Goal: Information Seeking & Learning: Learn about a topic

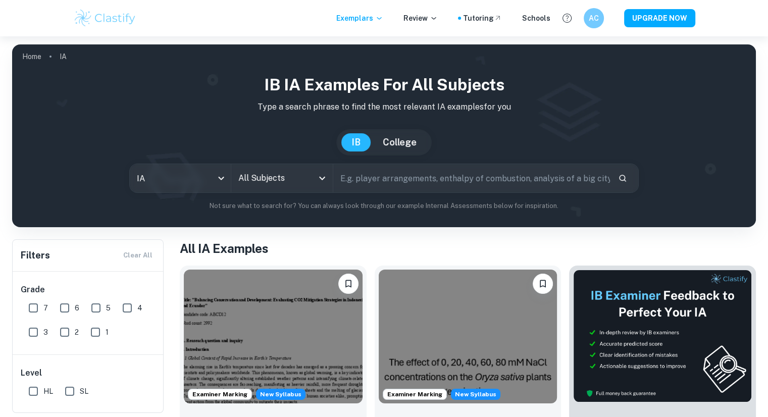
click at [39, 306] on input "7" at bounding box center [33, 308] width 20 height 20
checkbox input "true"
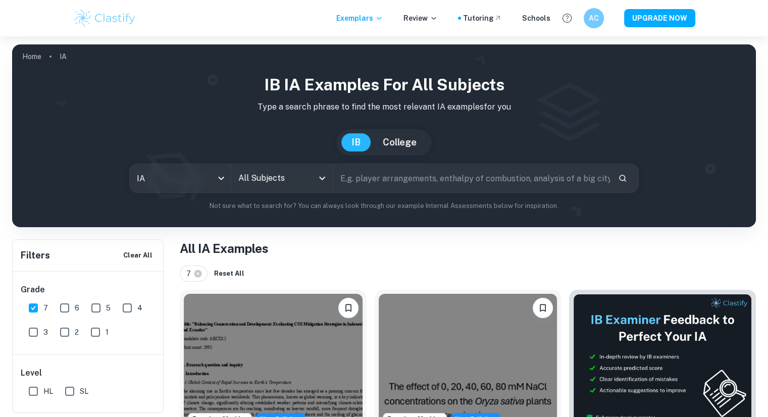
scroll to position [83, 0]
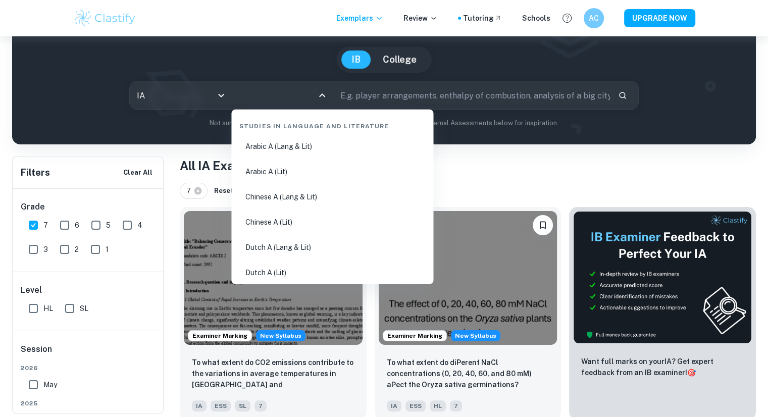
click at [258, 91] on input "All Subjects" at bounding box center [274, 95] width 77 height 19
type input "mat"
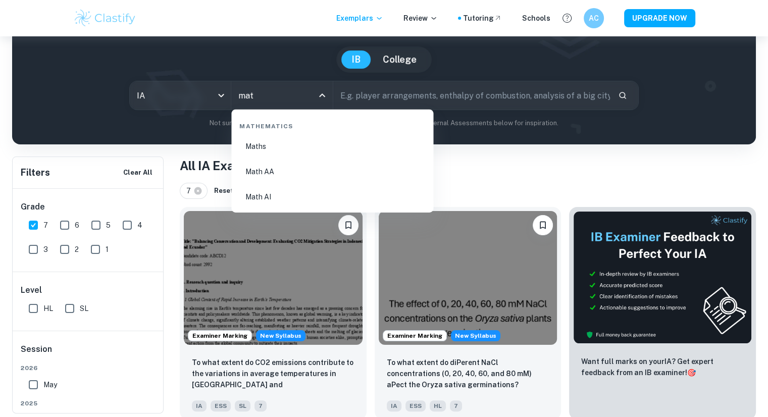
click at [319, 170] on li "Math AA" at bounding box center [332, 171] width 194 height 23
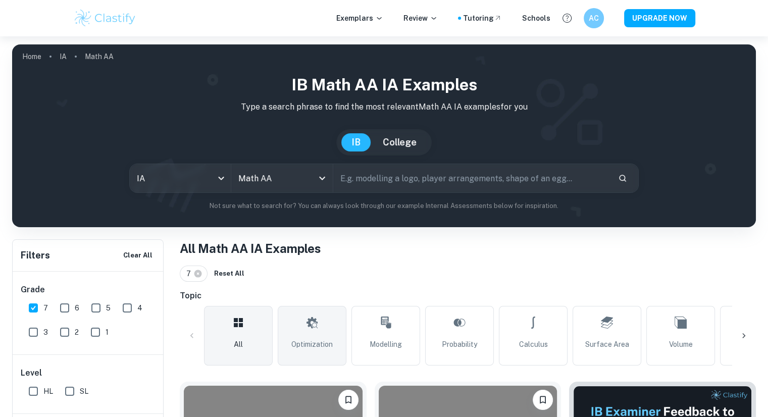
scroll to position [117, 0]
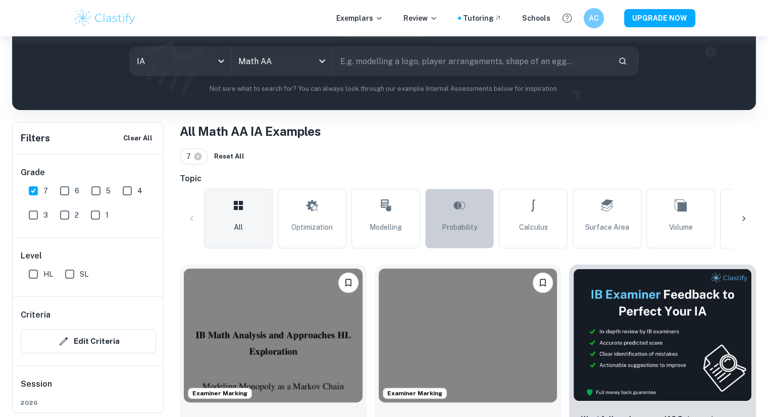
click at [475, 205] on link "Probability" at bounding box center [459, 219] width 69 height 60
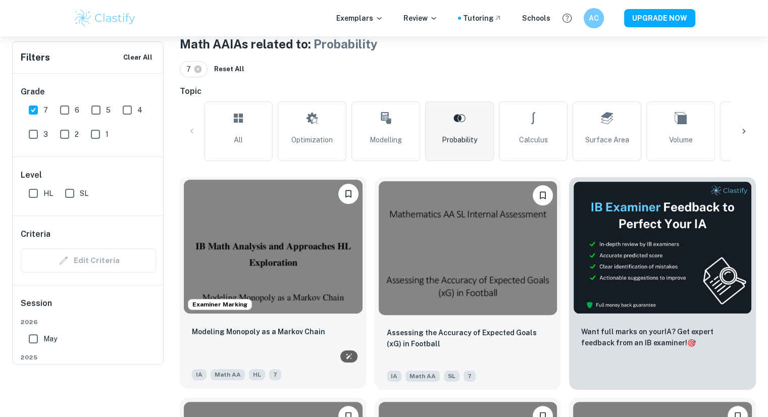
scroll to position [65, 0]
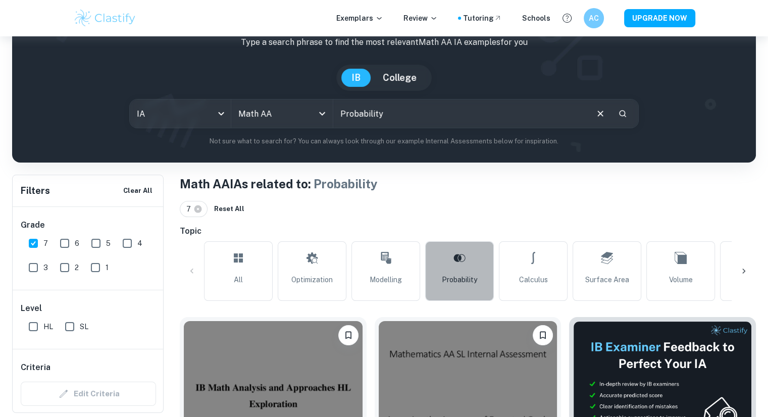
click at [438, 269] on link "Probability" at bounding box center [459, 271] width 69 height 60
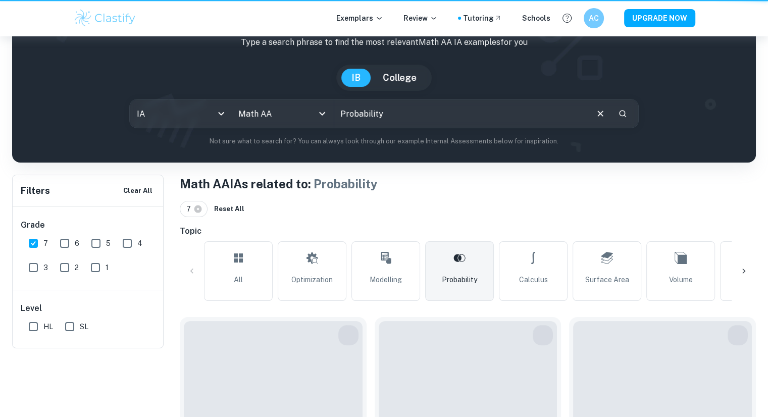
scroll to position [0, 0]
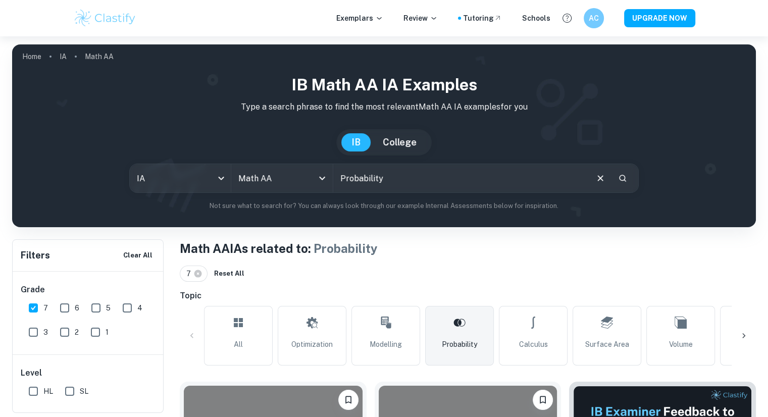
click at [590, 178] on div "Probability ​" at bounding box center [485, 178] width 305 height 28
click at [546, 180] on input "Probability" at bounding box center [460, 178] width 254 height 28
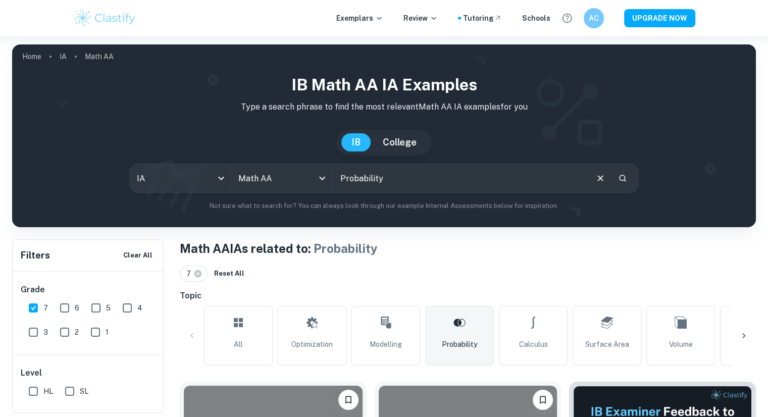
click at [546, 180] on input "Probability" at bounding box center [460, 178] width 254 height 28
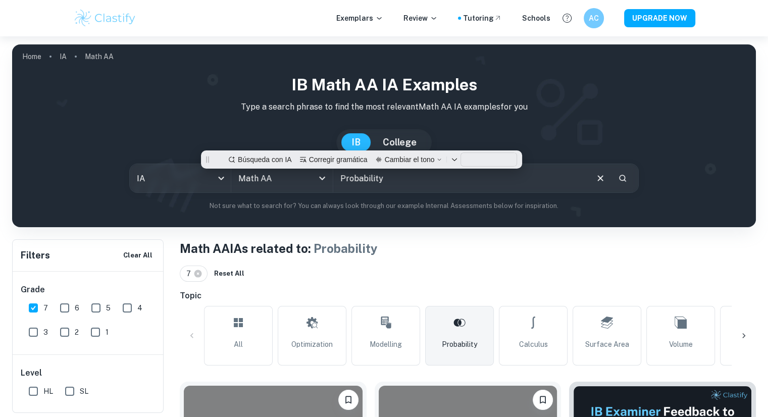
click at [546, 180] on input "Probability" at bounding box center [460, 178] width 254 height 28
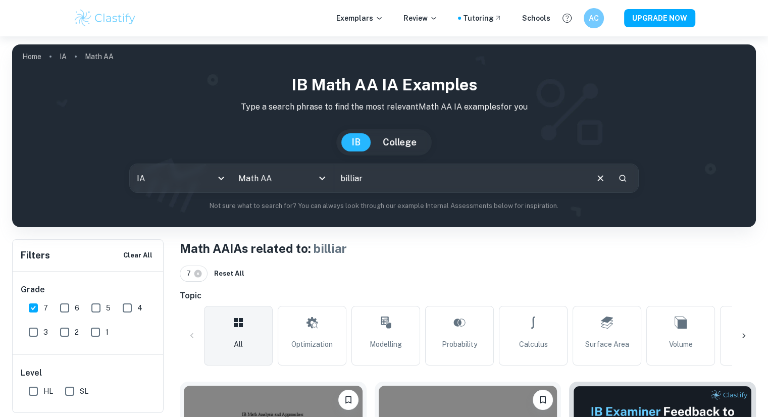
click at [376, 174] on input "billiar" at bounding box center [460, 178] width 254 height 28
paste input "ds"
click at [509, 252] on h1 "Math AA IAs related to: billiards" at bounding box center [468, 248] width 576 height 18
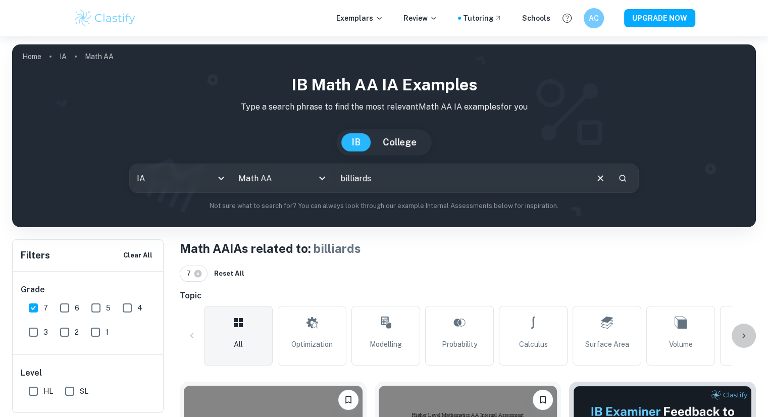
click at [737, 337] on div at bounding box center [744, 336] width 24 height 24
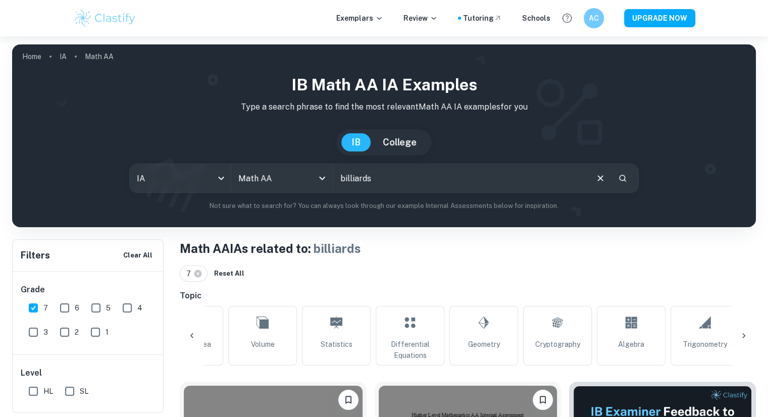
scroll to position [0, 474]
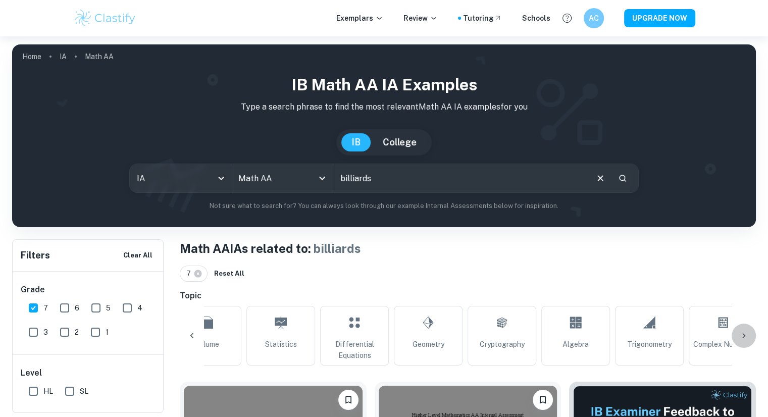
click at [747, 325] on div at bounding box center [744, 336] width 24 height 24
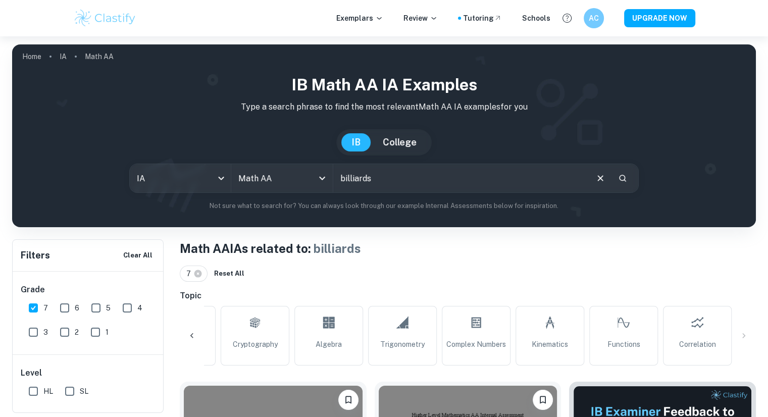
click at [200, 332] on div at bounding box center [192, 336] width 24 height 24
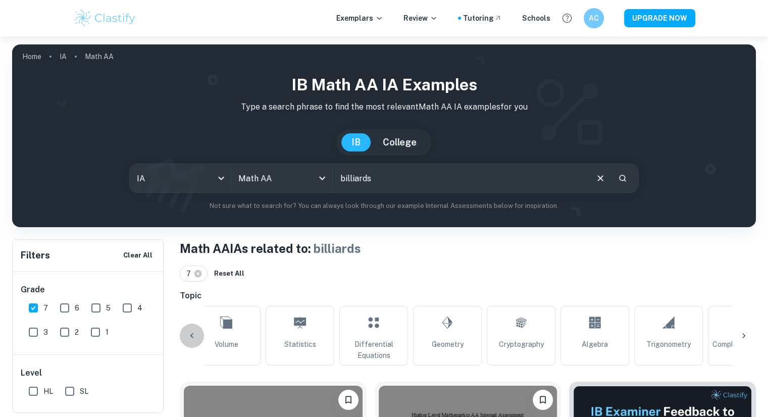
click at [200, 332] on div at bounding box center [192, 336] width 24 height 24
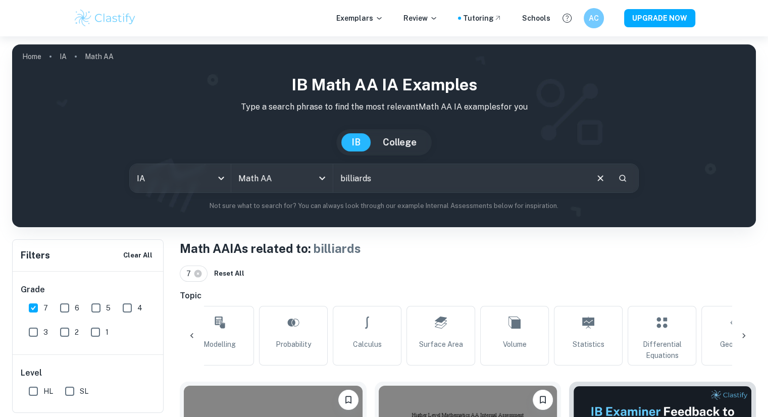
scroll to position [0, 0]
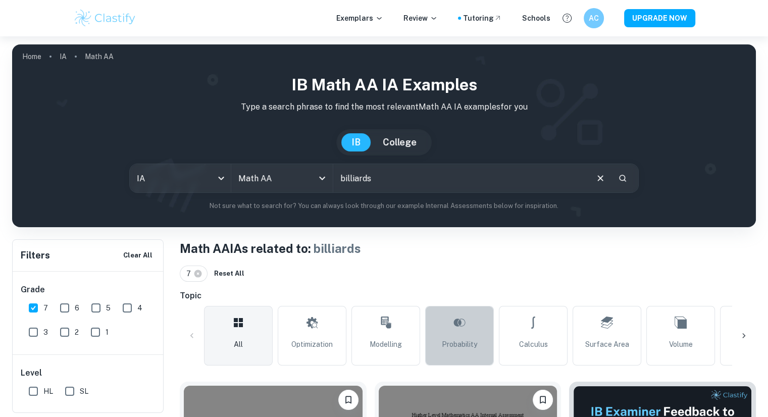
click at [442, 328] on link "Probability" at bounding box center [459, 336] width 69 height 60
type input "Probability"
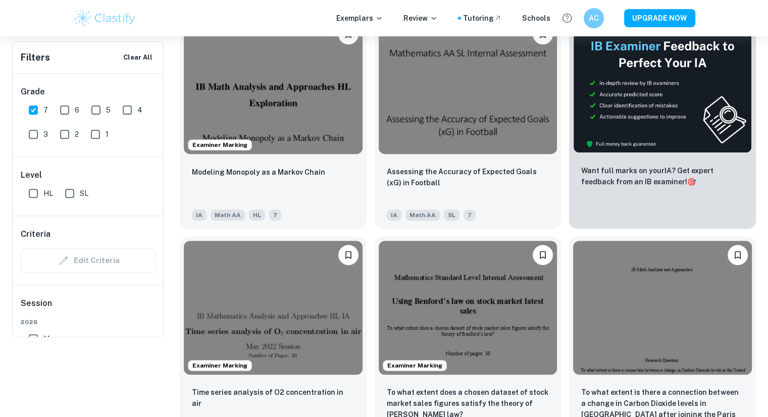
scroll to position [1, 0]
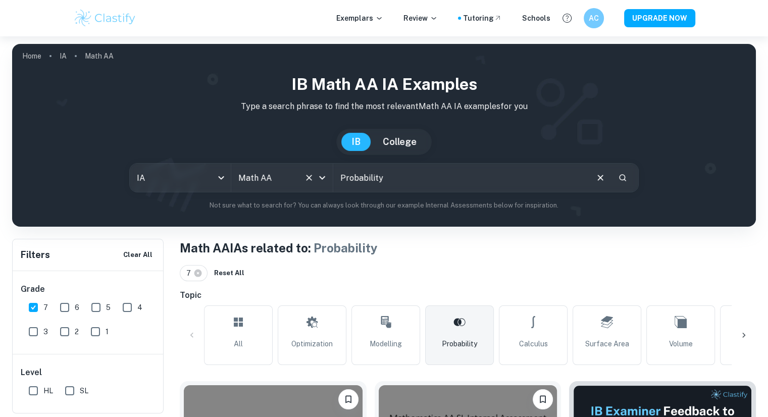
drag, startPoint x: 409, startPoint y: 173, endPoint x: 332, endPoint y: 172, distance: 76.8
click at [332, 172] on div "IA ia All Subjects Math AA All Subjects Probability ​" at bounding box center [384, 177] width 510 height 29
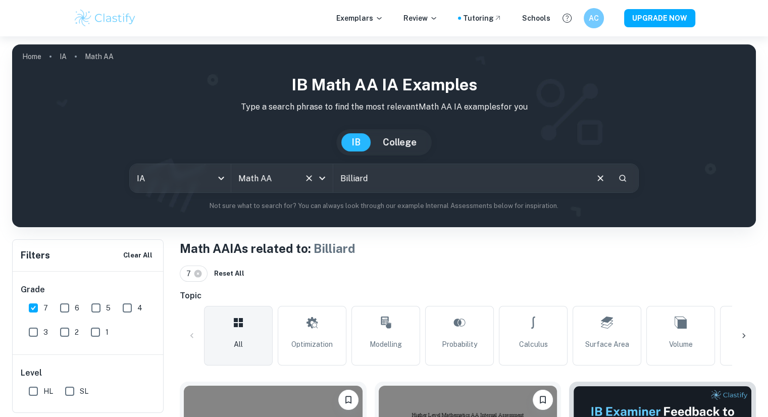
drag, startPoint x: 414, startPoint y: 179, endPoint x: 317, endPoint y: 176, distance: 97.0
click at [317, 176] on div "IA ia All Subjects Math AA All Subjects Billiard ​" at bounding box center [384, 178] width 510 height 29
type input "pool"
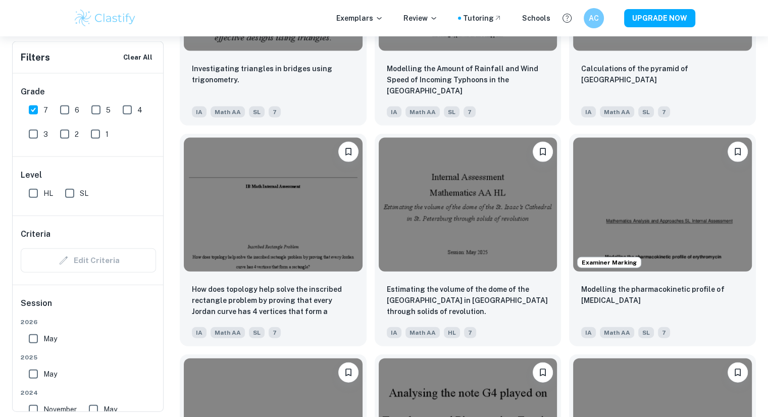
scroll to position [2250, 0]
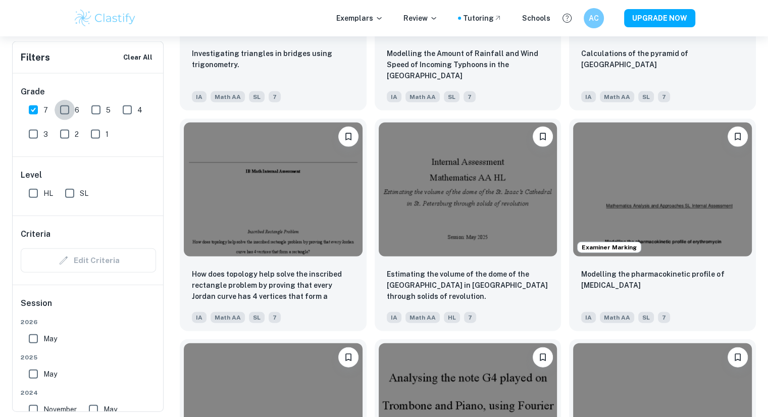
click at [66, 115] on input "6" at bounding box center [65, 110] width 20 height 20
checkbox input "true"
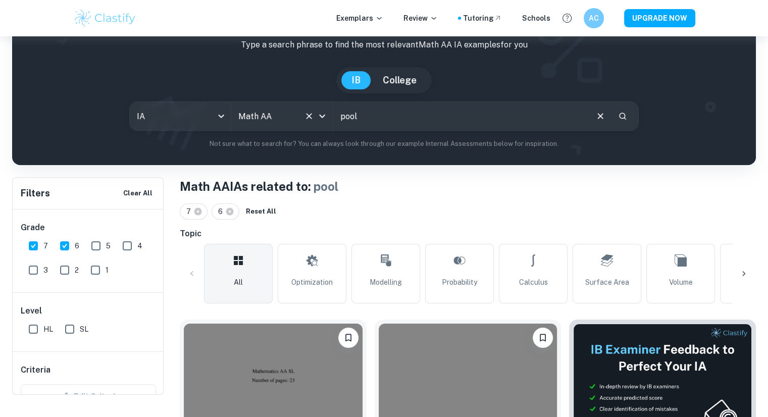
scroll to position [26, 0]
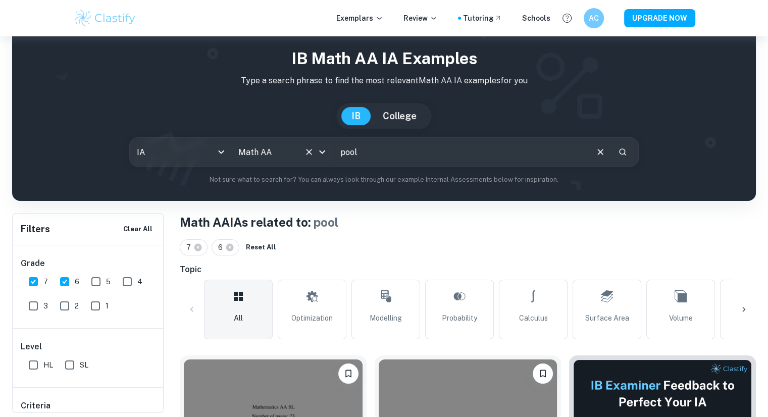
drag, startPoint x: 429, startPoint y: 162, endPoint x: 335, endPoint y: 158, distance: 94.0
click at [335, 158] on input "pool" at bounding box center [460, 152] width 254 height 28
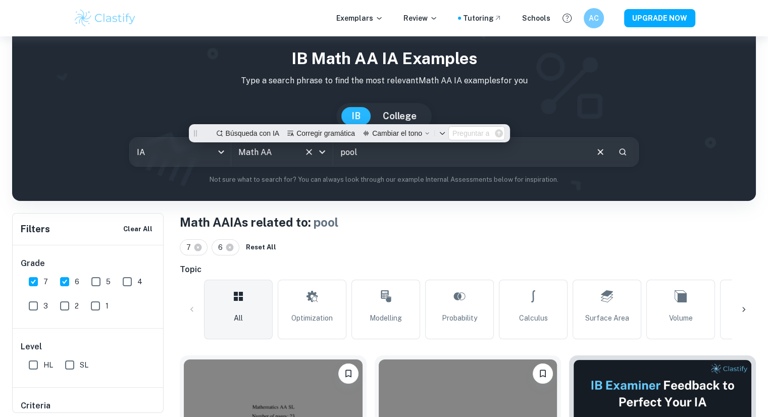
scroll to position [0, 0]
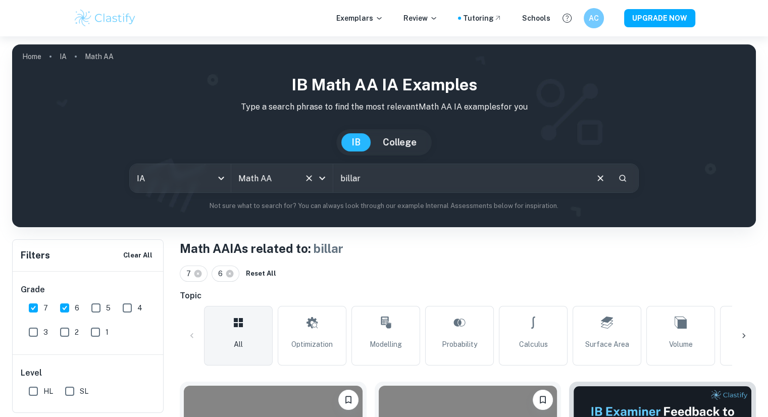
drag, startPoint x: 390, startPoint y: 178, endPoint x: 306, endPoint y: 190, distance: 85.2
click at [306, 190] on div "IA ia All Subjects Math AA All Subjects billar ​" at bounding box center [384, 178] width 510 height 29
type input "pool"
click at [30, 311] on input "7" at bounding box center [33, 308] width 20 height 20
checkbox input "false"
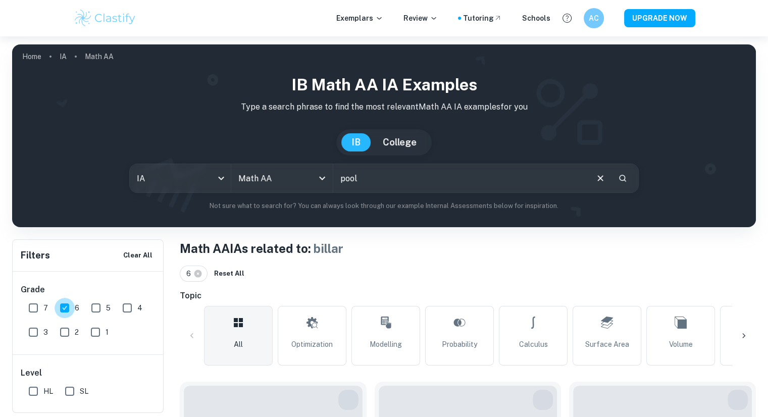
click at [64, 307] on input "6" at bounding box center [65, 308] width 20 height 20
checkbox input "false"
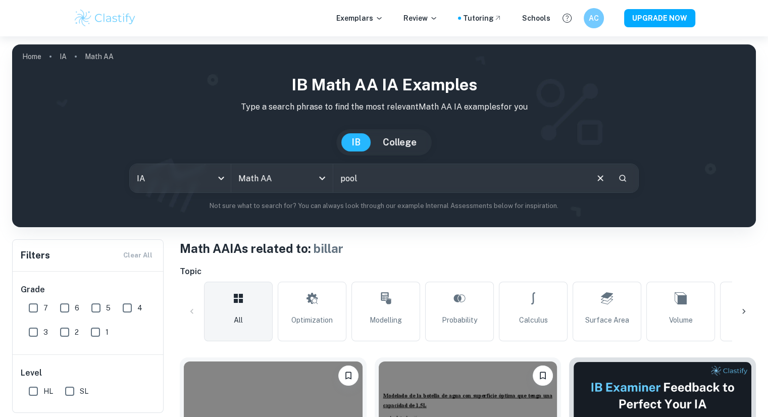
click at [373, 178] on input "pool" at bounding box center [460, 178] width 254 height 28
click at [398, 188] on input "pool" at bounding box center [460, 178] width 254 height 28
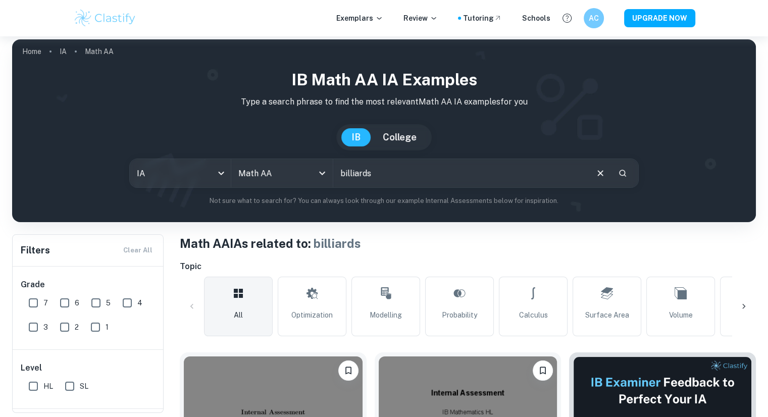
click at [457, 176] on input "billiards" at bounding box center [460, 173] width 254 height 28
type input "b"
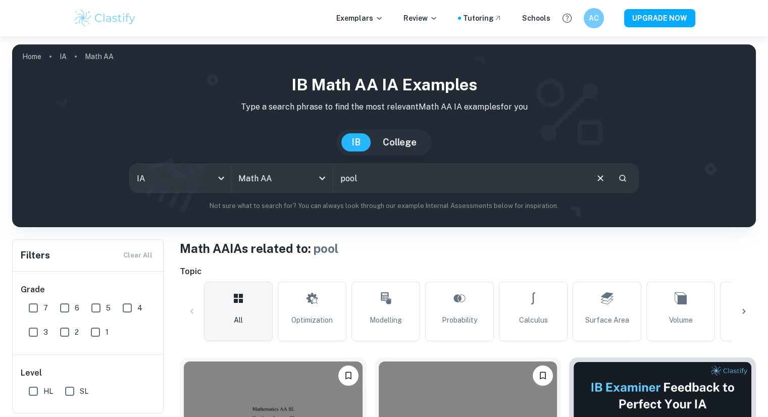
click at [407, 177] on input "pool" at bounding box center [460, 178] width 254 height 28
type input "montecarlo"
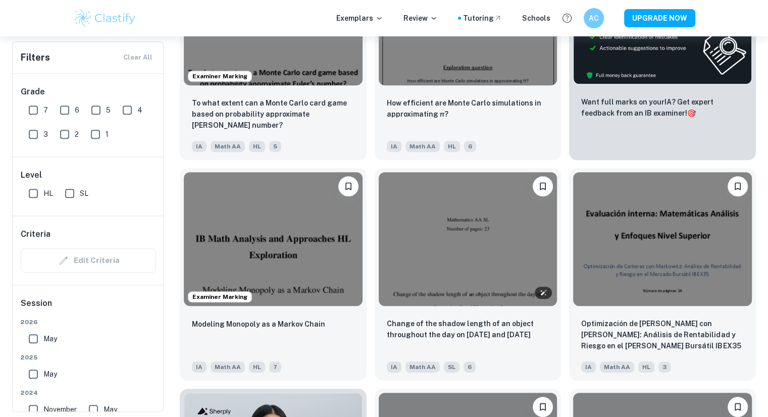
scroll to position [410, 0]
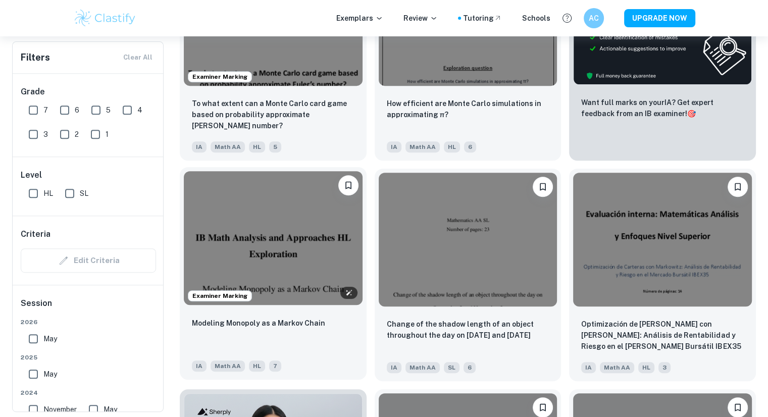
click at [324, 243] on img at bounding box center [273, 238] width 179 height 134
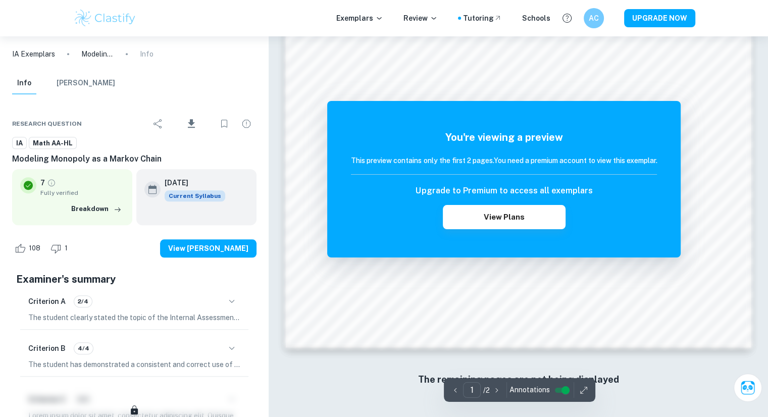
scroll to position [906, 0]
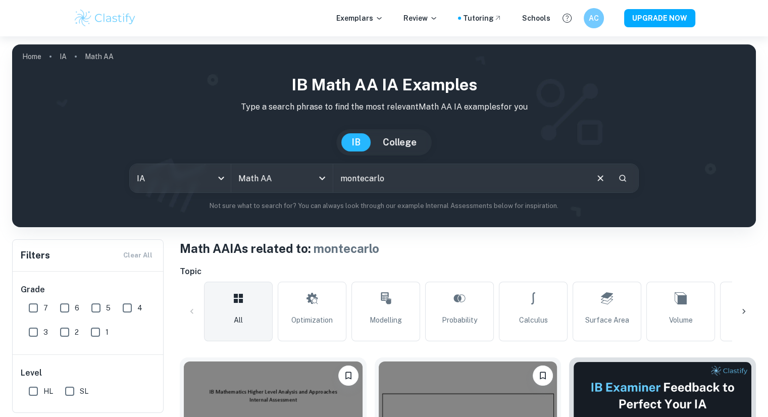
click at [397, 172] on input "montecarlo" at bounding box center [460, 178] width 254 height 28
type input "markov chain"
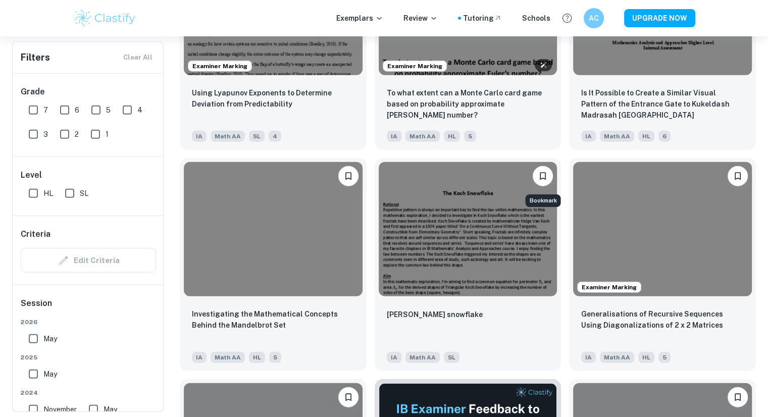
scroll to position [2408, 0]
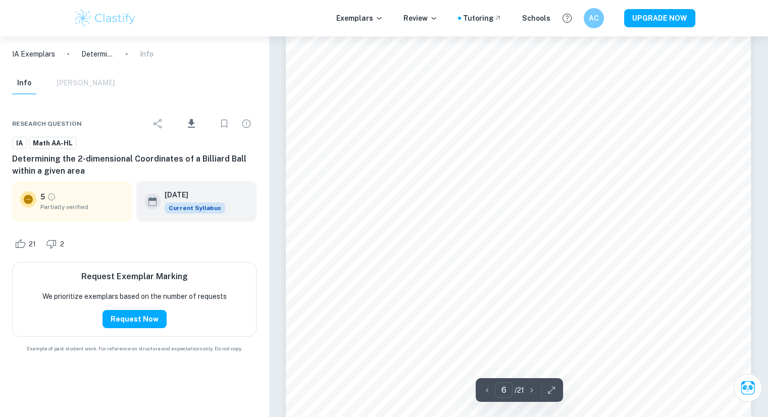
scroll to position [3690, 0]
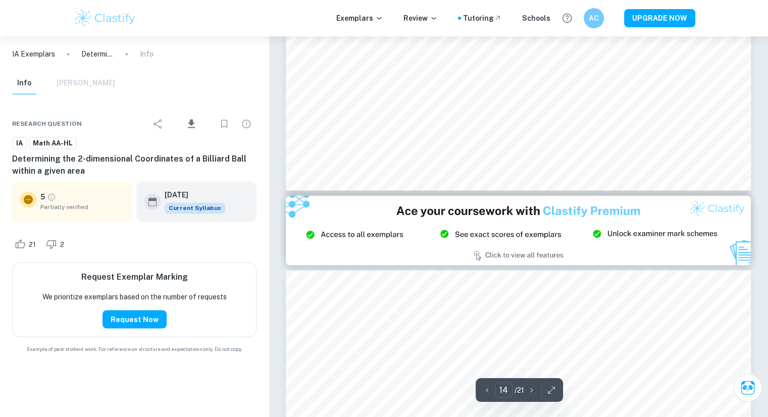
type input "15"
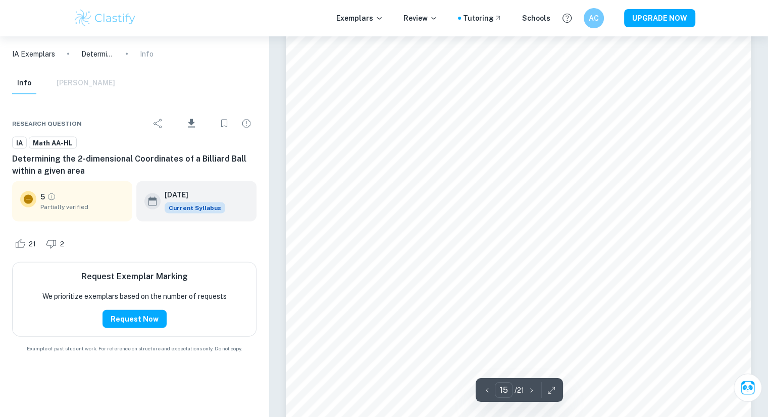
scroll to position [9823, 0]
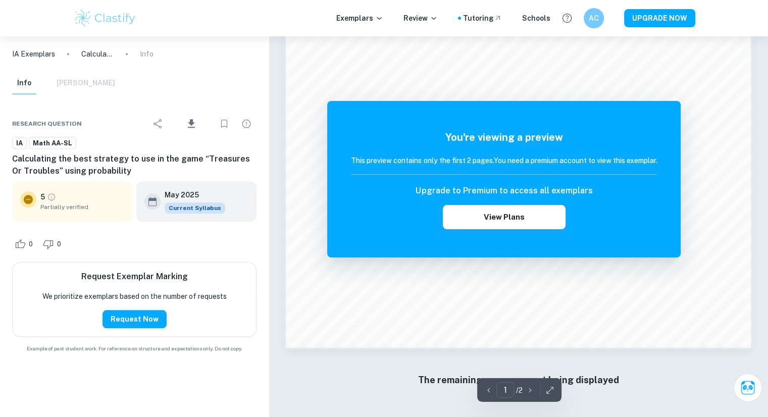
scroll to position [1020, 0]
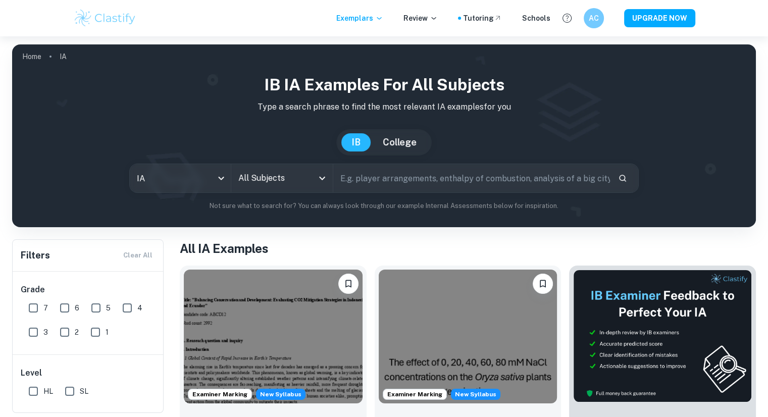
click at [405, 170] on input "text" at bounding box center [471, 178] width 277 height 28
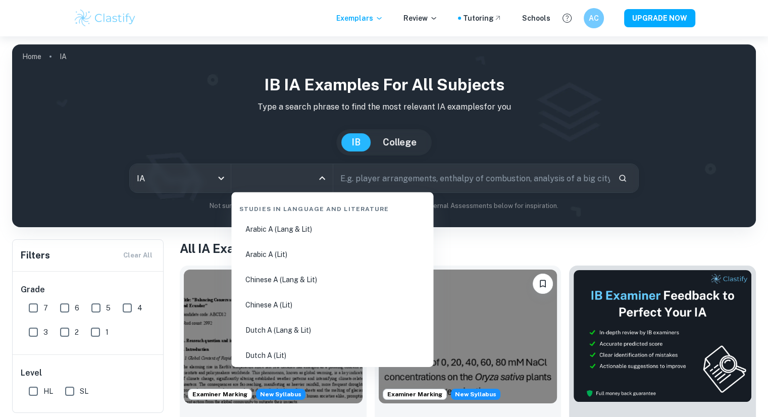
click at [309, 169] on input "All Subjects" at bounding box center [274, 178] width 77 height 19
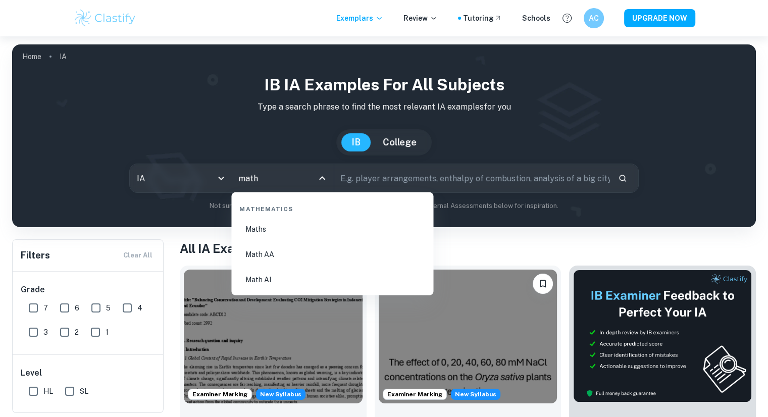
click at [314, 242] on ul "Maths Math AA Math AI" at bounding box center [332, 255] width 194 height 74
click at [327, 249] on li "Math AA" at bounding box center [332, 254] width 194 height 23
type input "Math AA"
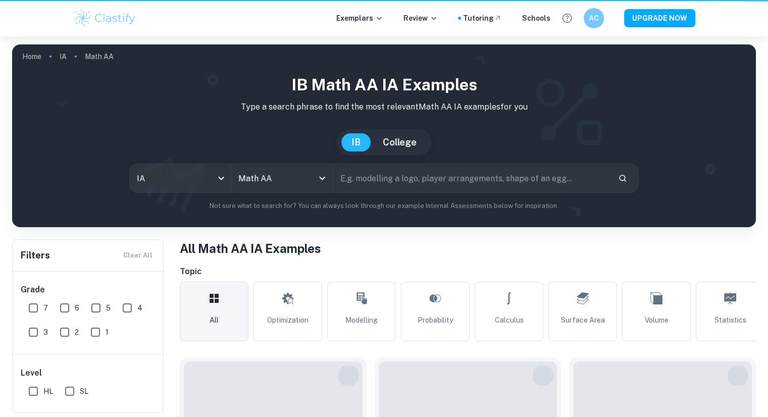
click at [399, 168] on input "text" at bounding box center [471, 178] width 277 height 28
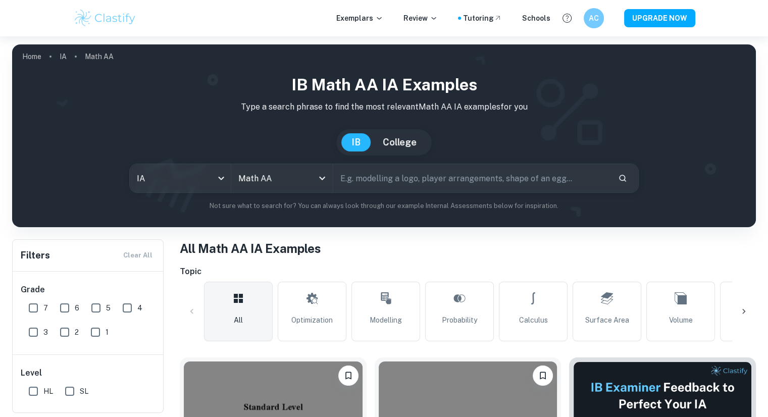
click at [426, 175] on input "text" at bounding box center [471, 178] width 277 height 28
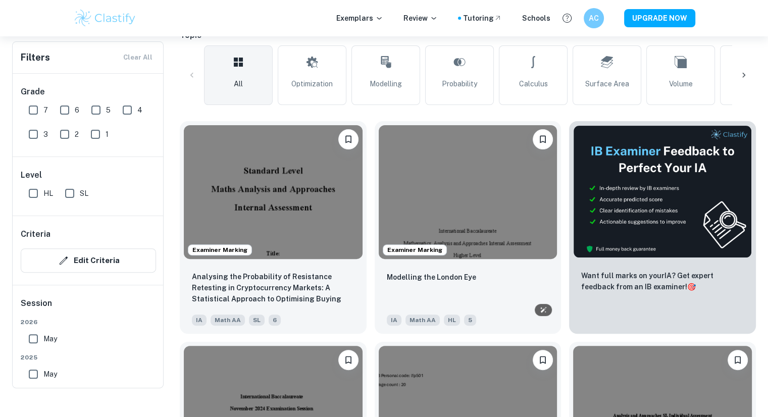
scroll to position [173, 0]
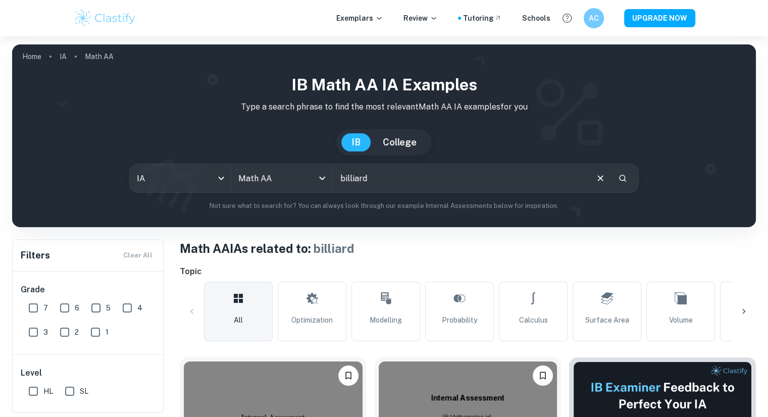
click at [346, 187] on input "billiard" at bounding box center [460, 178] width 254 height 28
click at [346, 187] on input "g" at bounding box center [460, 178] width 254 height 28
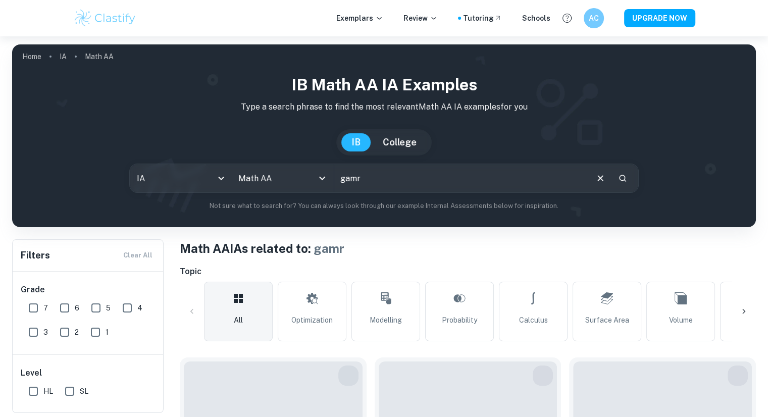
click at [401, 174] on input "gamr" at bounding box center [460, 178] width 254 height 28
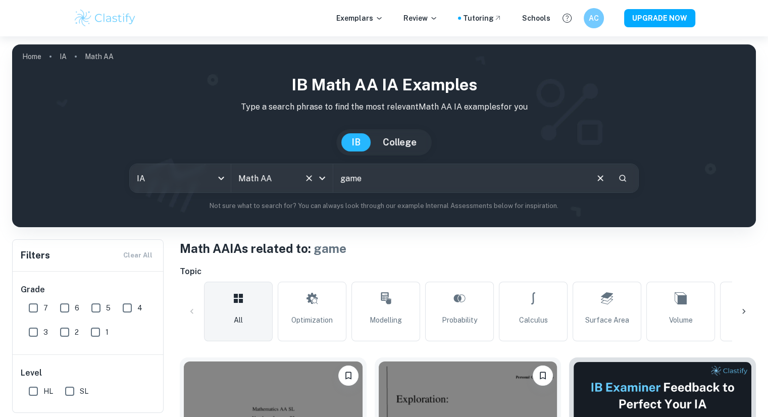
drag, startPoint x: 425, startPoint y: 176, endPoint x: 317, endPoint y: 180, distance: 107.6
click at [317, 180] on div "IA ia All Subjects Math AA All Subjects game ​" at bounding box center [384, 178] width 510 height 29
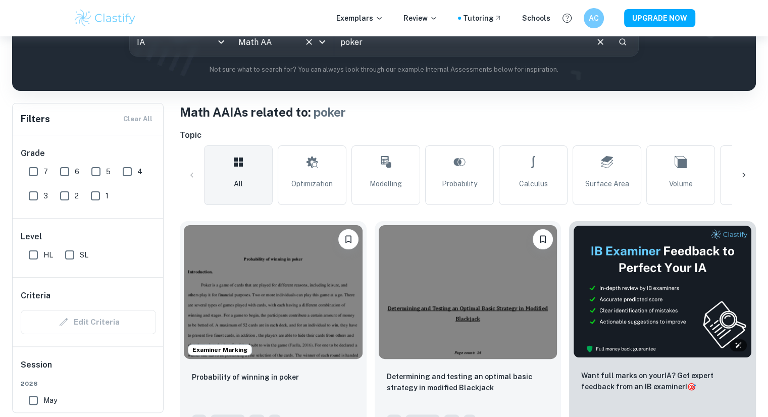
scroll to position [83, 0]
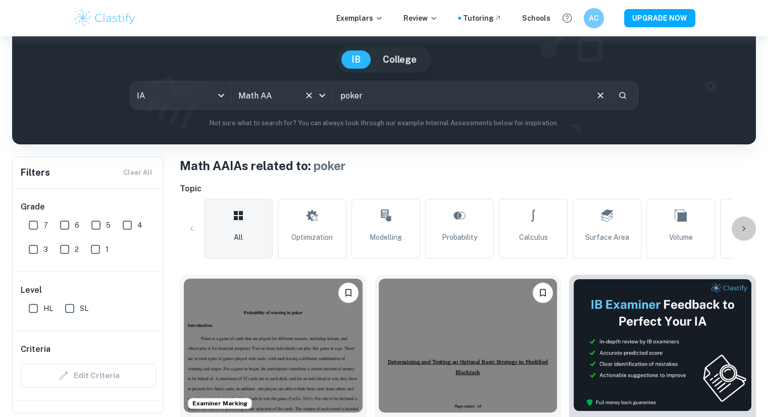
click at [735, 227] on div at bounding box center [744, 229] width 24 height 24
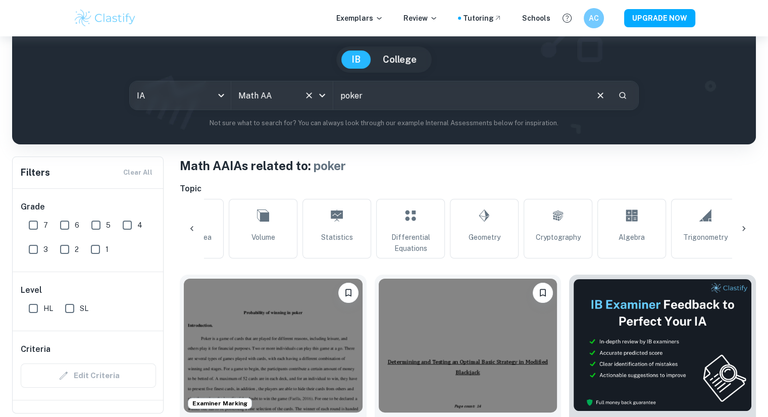
scroll to position [0, 474]
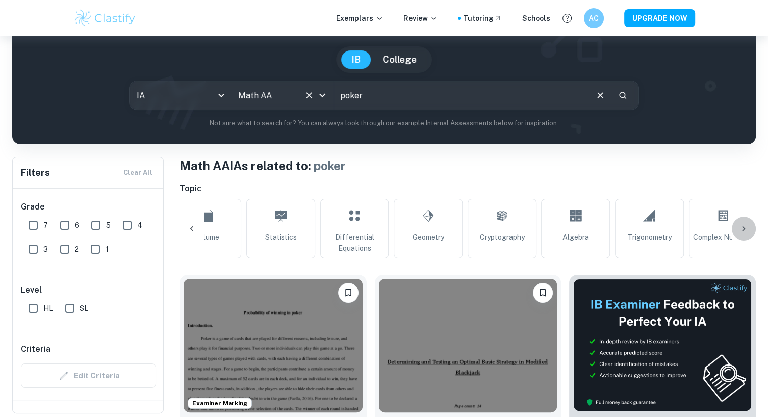
click at [739, 218] on div at bounding box center [744, 229] width 24 height 24
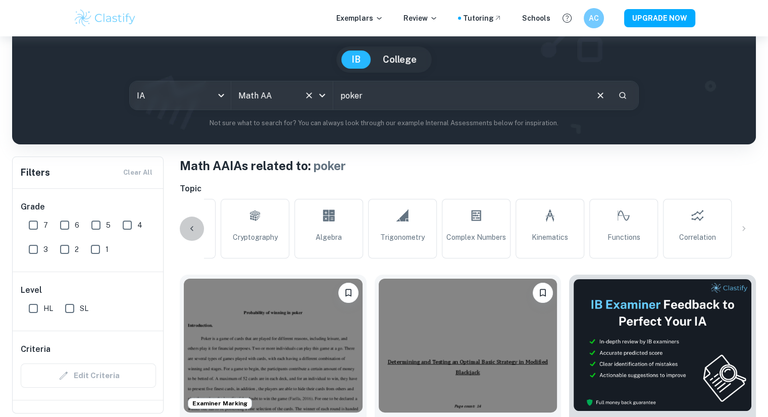
click at [199, 234] on div at bounding box center [192, 229] width 24 height 24
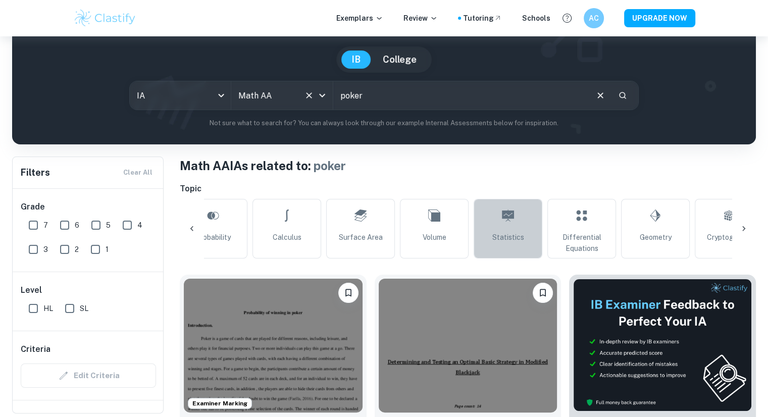
click at [476, 223] on link "Statistics" at bounding box center [508, 229] width 69 height 60
type input "Statistics"
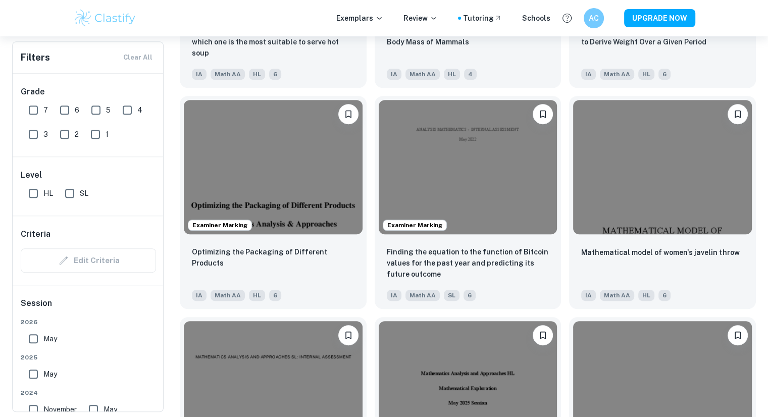
scroll to position [8201, 0]
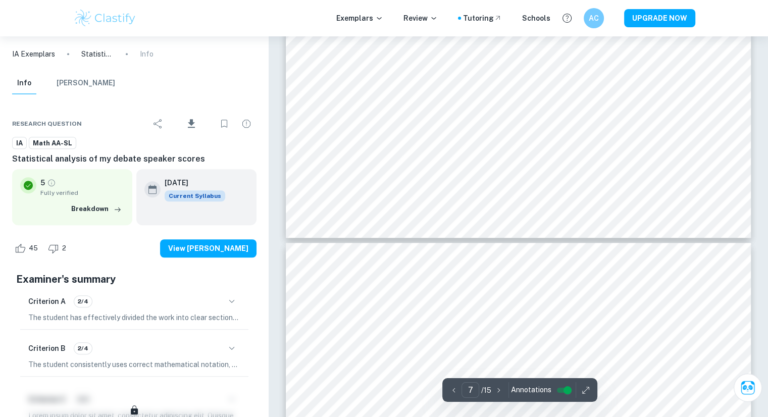
scroll to position [4595, 0]
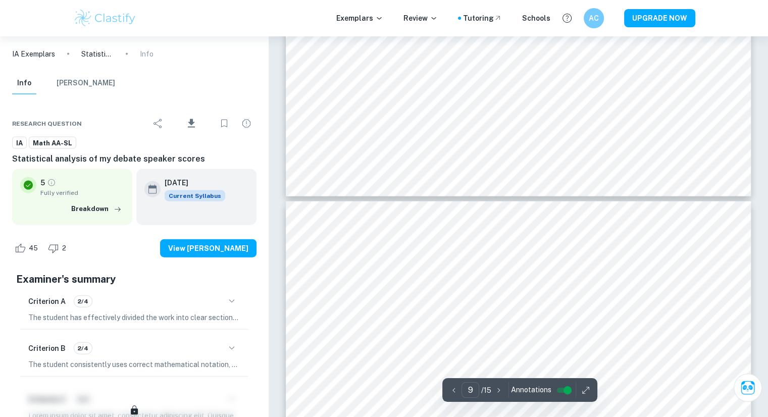
type input "10"
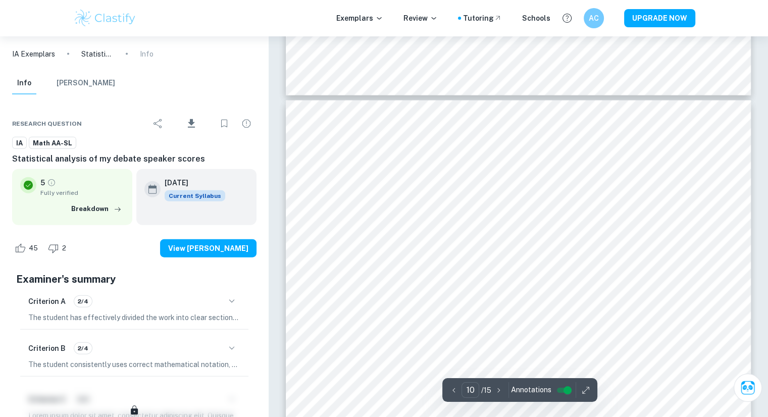
scroll to position [6139, 0]
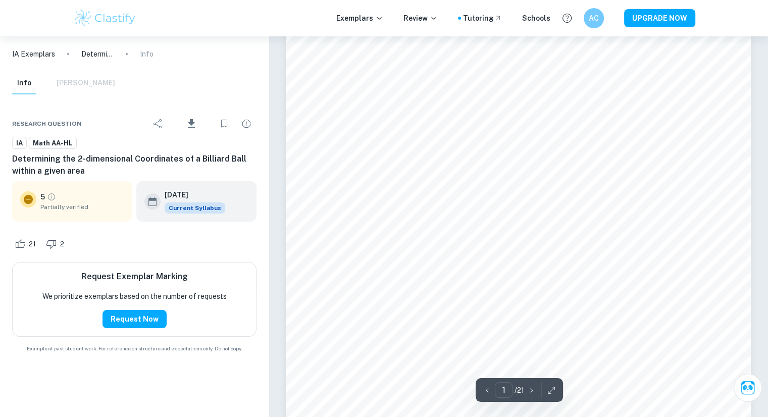
scroll to position [138, 0]
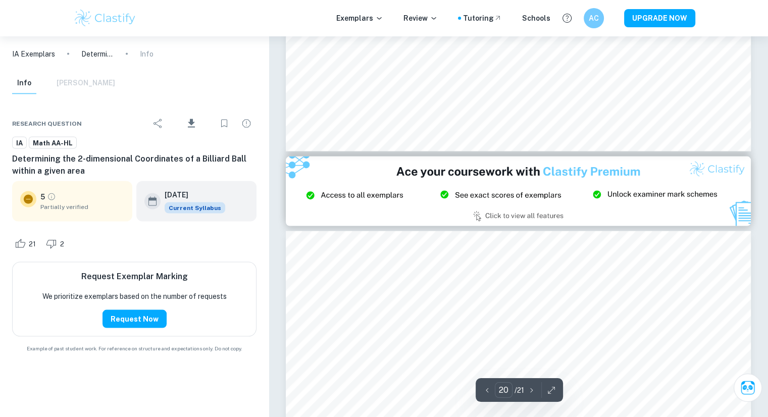
type input "21"
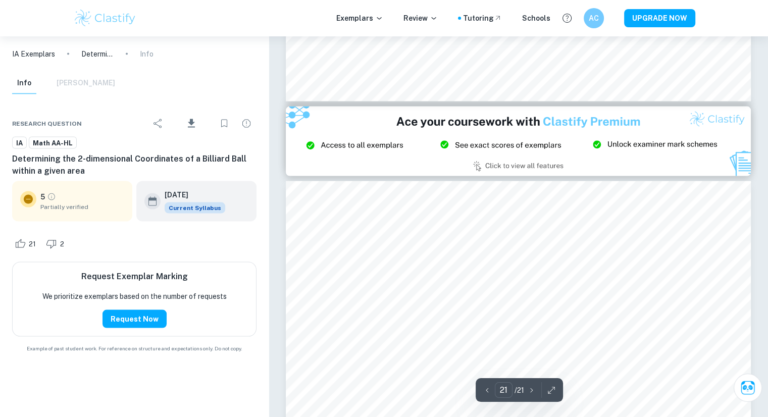
scroll to position [13533, 0]
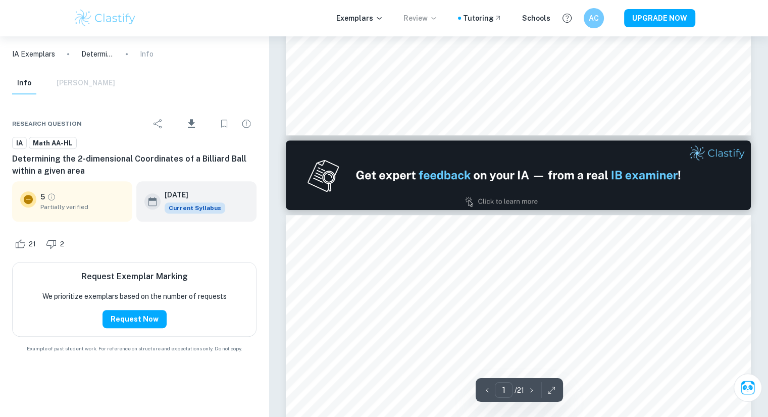
type input "2"
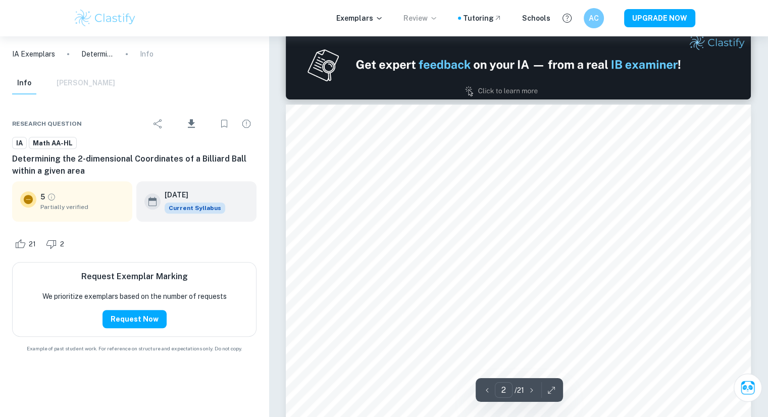
scroll to position [859, 0]
